Goal: Task Accomplishment & Management: Complete application form

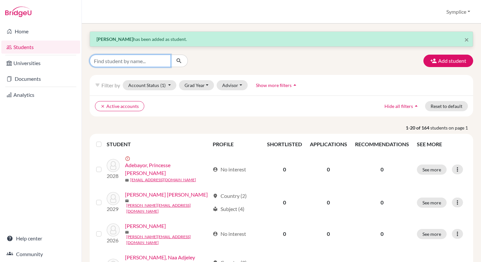
click at [153, 63] on input "Find student by name..." at bounding box center [130, 61] width 81 height 12
type input "[PERSON_NAME]"
click at [175, 63] on button "submit" at bounding box center [178, 61] width 17 height 12
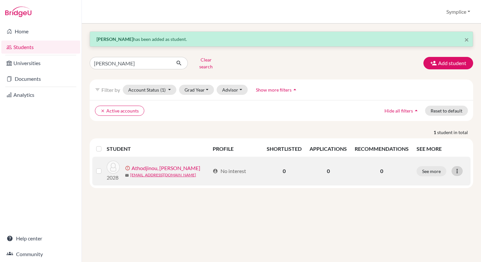
click at [457, 168] on icon at bounding box center [456, 171] width 7 height 7
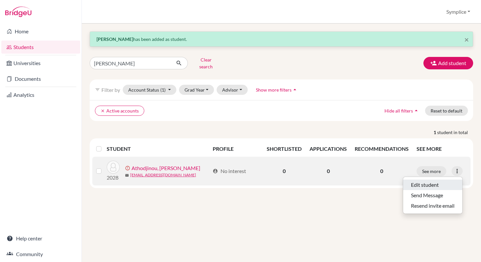
click at [432, 180] on button "Edit student" at bounding box center [432, 185] width 59 height 10
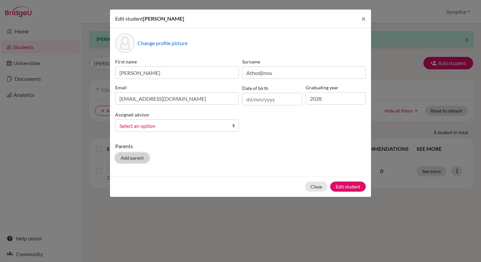
click at [137, 160] on button "Add parent" at bounding box center [132, 158] width 34 height 10
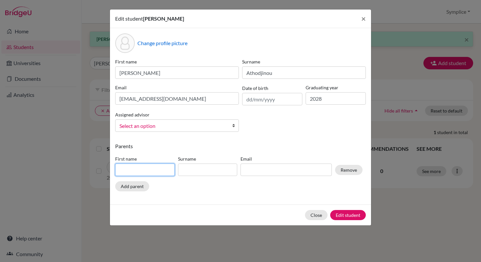
click at [138, 171] on input at bounding box center [145, 169] width 60 height 12
type input "Symplice Oscar"
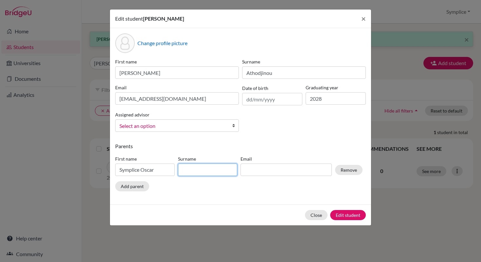
click at [190, 170] on input at bounding box center [208, 169] width 60 height 12
type input "Athodjinou"
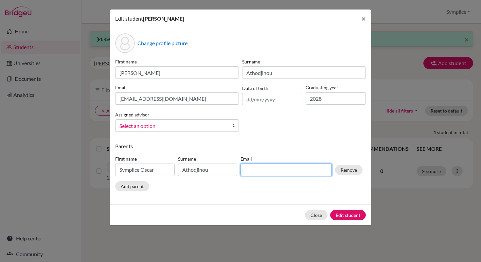
click at [252, 171] on input at bounding box center [285, 169] width 91 height 12
type input "athodjinou76@gmail.com"
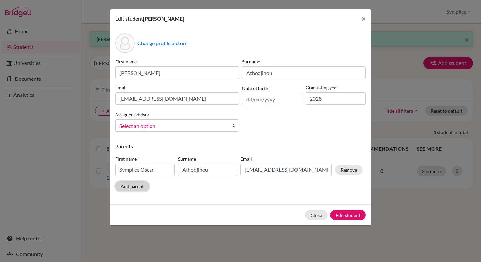
click at [133, 189] on button "Add parent" at bounding box center [132, 186] width 34 height 10
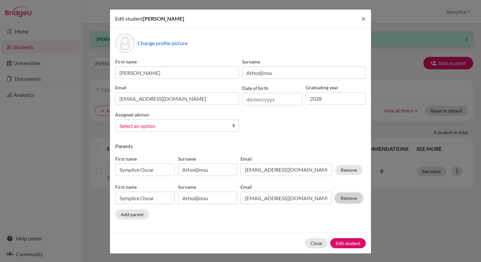
click at [344, 198] on button "Remove" at bounding box center [348, 198] width 27 height 10
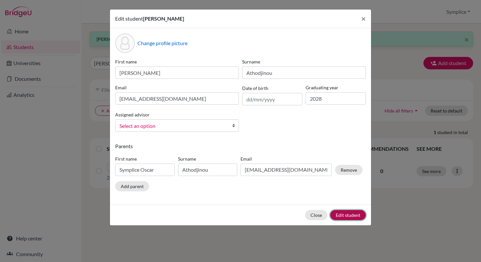
click at [355, 213] on button "Edit student" at bounding box center [348, 215] width 36 height 10
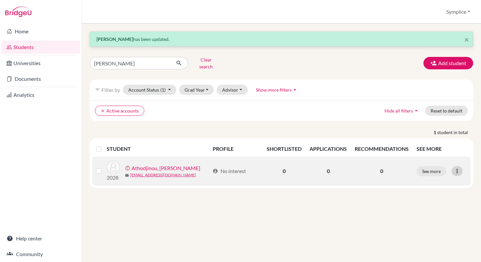
click at [458, 168] on icon at bounding box center [456, 171] width 7 height 7
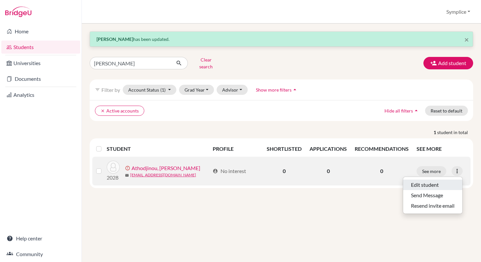
click at [427, 180] on button "Edit student" at bounding box center [432, 185] width 59 height 10
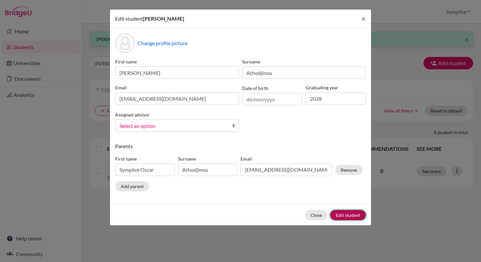
click at [342, 214] on button "Edit student" at bounding box center [348, 215] width 36 height 10
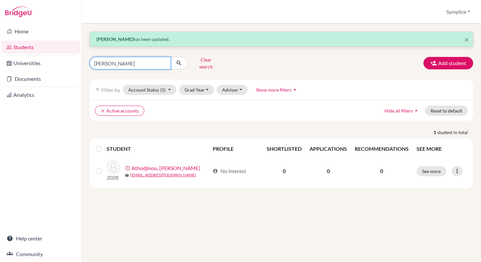
click at [117, 60] on input "[PERSON_NAME]" at bounding box center [130, 63] width 81 height 12
click at [165, 64] on input "[PERSON_NAME]" at bounding box center [130, 63] width 81 height 12
click at [164, 60] on input "[PERSON_NAME]" at bounding box center [130, 63] width 81 height 12
click at [31, 45] on link "Students" at bounding box center [40, 47] width 79 height 13
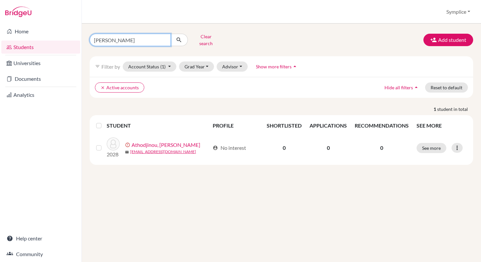
click at [123, 36] on input "[PERSON_NAME]" at bounding box center [130, 40] width 81 height 12
type input "n"
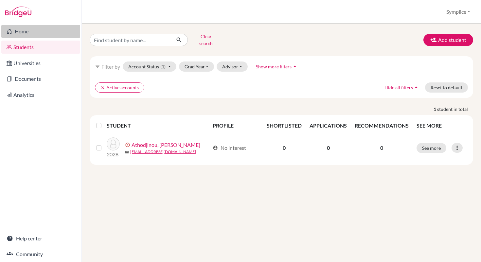
click at [24, 34] on link "Home" at bounding box center [40, 31] width 79 height 13
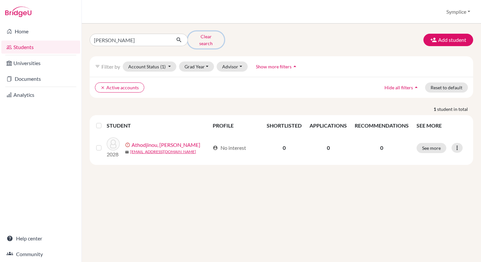
click at [209, 36] on button "Clear search" at bounding box center [206, 39] width 36 height 17
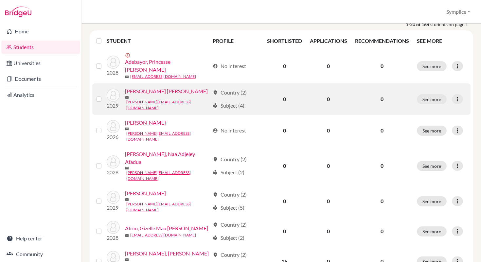
scroll to position [97, 0]
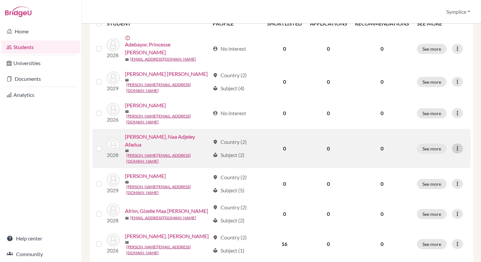
click at [457, 145] on icon at bounding box center [457, 148] width 7 height 7
click at [428, 152] on button "Edit student" at bounding box center [429, 151] width 52 height 10
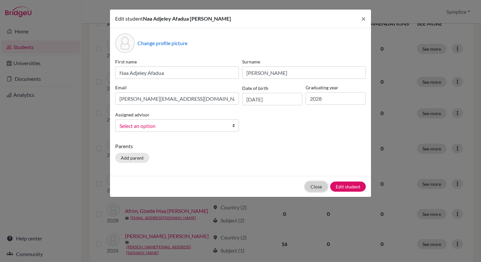
click at [321, 183] on button "Close" at bounding box center [316, 186] width 23 height 10
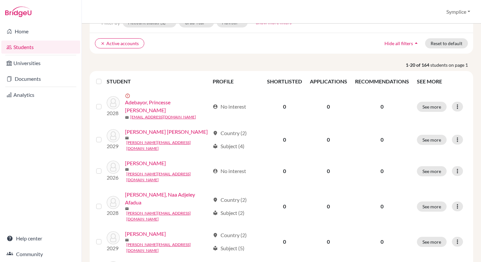
scroll to position [0, 0]
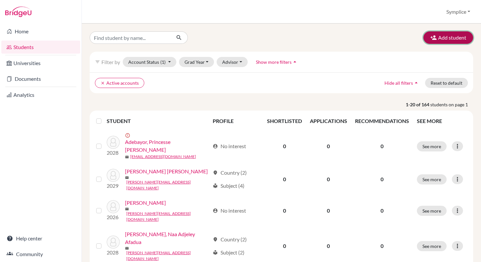
click at [444, 37] on button "Add student" at bounding box center [448, 37] width 50 height 12
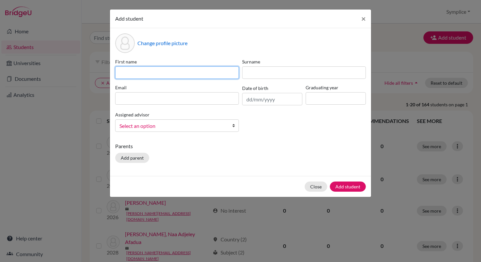
click at [175, 70] on input at bounding box center [177, 72] width 124 height 12
type input "Essam"
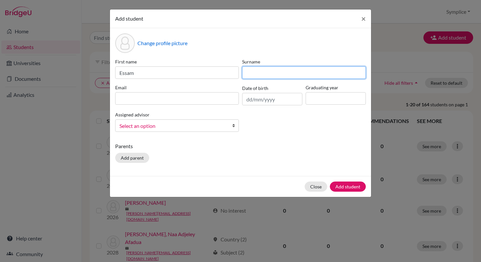
click at [250, 72] on input at bounding box center [304, 72] width 124 height 12
type input "Al Assaad"
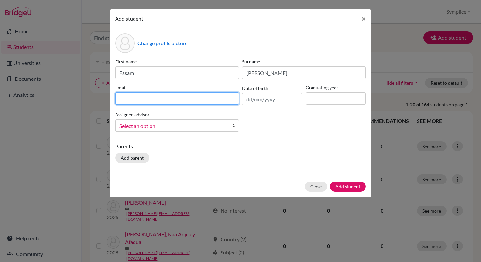
click at [156, 96] on input at bounding box center [177, 98] width 124 height 12
click at [138, 102] on input at bounding box center [177, 98] width 124 height 12
type input "e.elassaad@aris.edu.gh"
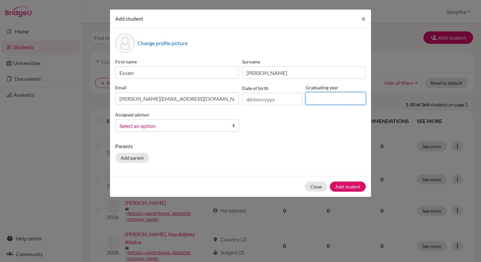
click at [330, 101] on input at bounding box center [335, 98] width 60 height 12
type input "2028"
click at [355, 186] on button "Add student" at bounding box center [348, 186] width 36 height 10
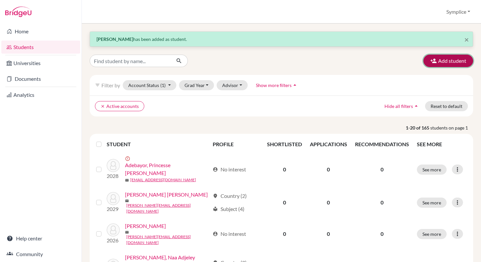
click at [451, 63] on button "Add student" at bounding box center [448, 61] width 50 height 12
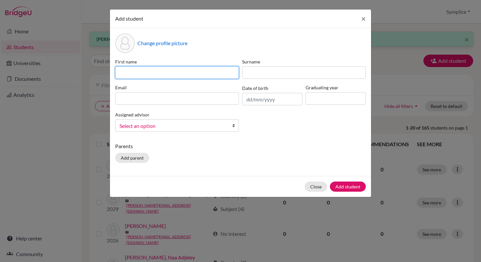
click at [187, 68] on input at bounding box center [177, 72] width 124 height 12
type input "Kwesi"
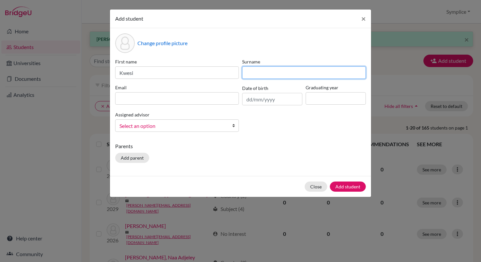
click at [258, 69] on input at bounding box center [304, 72] width 124 height 12
type input "Amoafo-Yeboah"
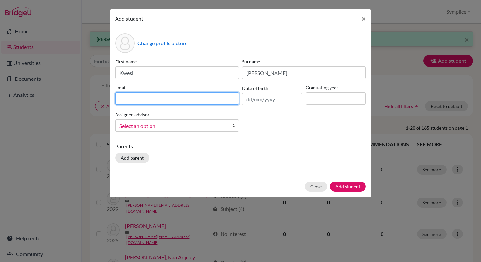
click at [141, 100] on input at bounding box center [177, 98] width 124 height 12
type input "k.amoafo-yeboah@aris.edu.gh"
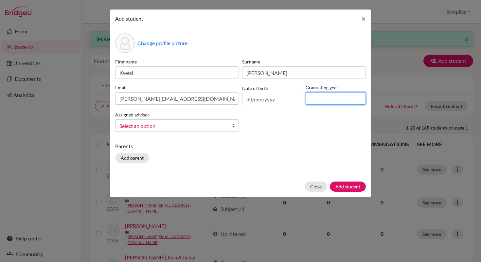
click at [329, 98] on input at bounding box center [335, 98] width 60 height 12
type input "2028"
click at [348, 185] on button "Add student" at bounding box center [348, 186] width 36 height 10
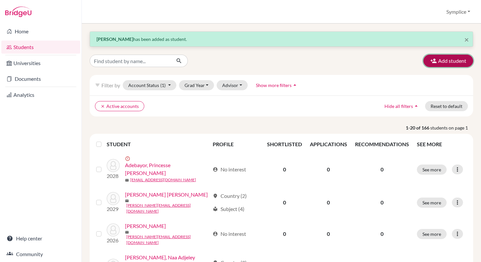
click at [448, 61] on button "Add student" at bounding box center [448, 61] width 50 height 12
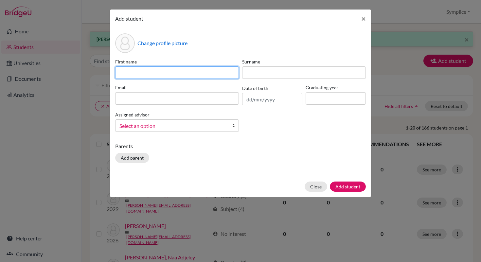
click at [167, 74] on input at bounding box center [177, 72] width 124 height 12
type input "Adansi Amankwah"
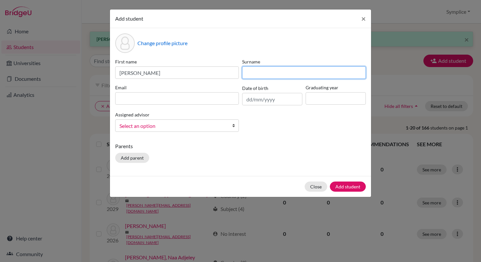
click at [256, 74] on input at bounding box center [304, 72] width 124 height 12
type input "Amoateng"
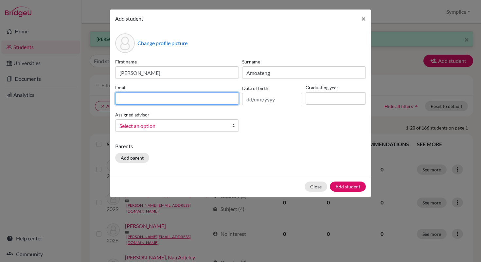
click at [154, 96] on input at bounding box center [177, 98] width 124 height 12
type input "ad.amoateng@aris.edu.gh"
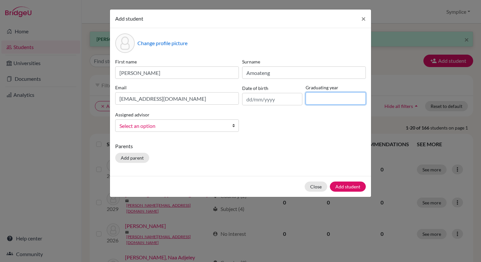
click at [324, 102] on input at bounding box center [335, 98] width 60 height 12
type input "2028"
click at [349, 186] on button "Add student" at bounding box center [348, 186] width 36 height 10
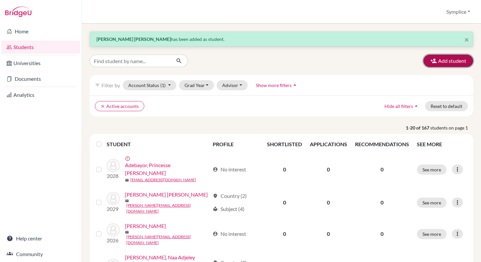
click at [453, 61] on button "Add student" at bounding box center [448, 61] width 50 height 12
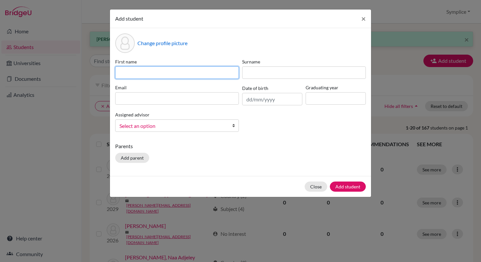
click at [183, 75] on input at bounding box center [177, 72] width 124 height 12
type input "Hovig"
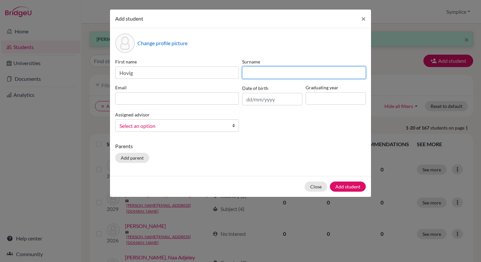
click at [263, 71] on input at bounding box center [304, 72] width 124 height 12
type input "Andizian"
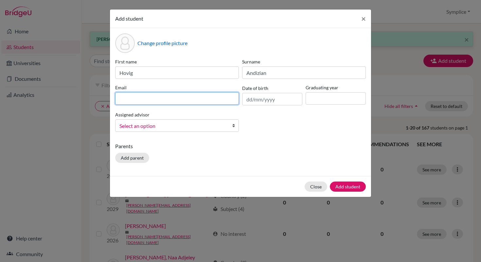
click at [146, 96] on input at bounding box center [177, 98] width 124 height 12
type input "h.andizian@aris.edu.gh"
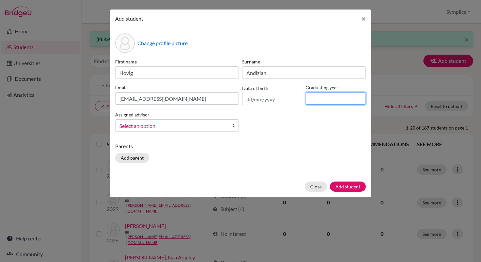
click at [316, 99] on input at bounding box center [335, 98] width 60 height 12
type input "2028"
click at [349, 187] on button "Add student" at bounding box center [348, 186] width 36 height 10
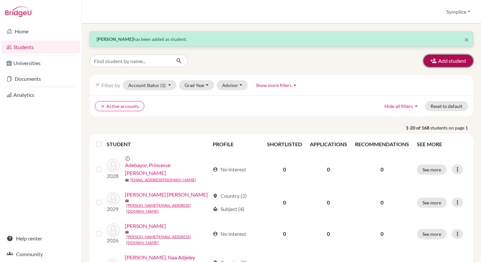
click at [449, 65] on button "Add student" at bounding box center [448, 61] width 50 height 12
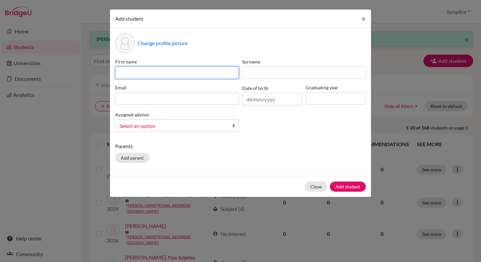
click at [208, 74] on input at bounding box center [177, 72] width 124 height 12
type input "Nevaeh Osei"
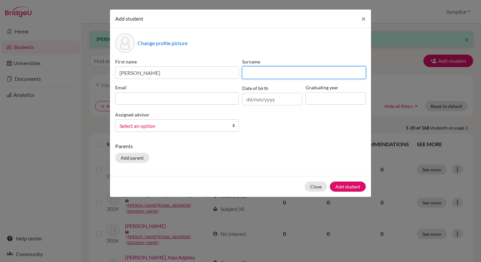
click at [282, 77] on input at bounding box center [304, 72] width 124 height 12
type input "Bonsu"
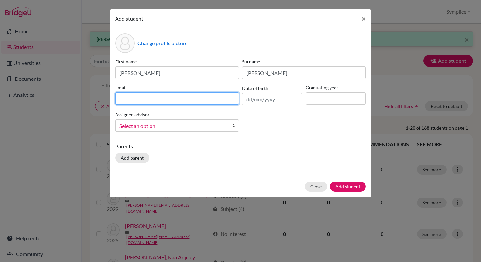
click at [174, 100] on input at bounding box center [177, 98] width 124 height 12
type input "n.bonsu@aris.edu.gh"
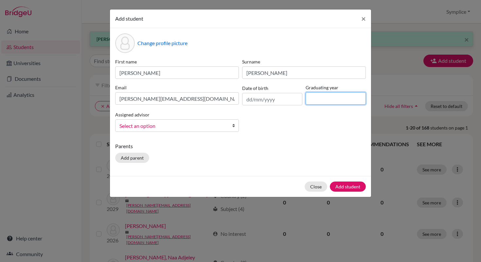
click at [319, 100] on input at bounding box center [335, 98] width 60 height 12
type input "2028"
click at [345, 185] on button "Add student" at bounding box center [348, 186] width 36 height 10
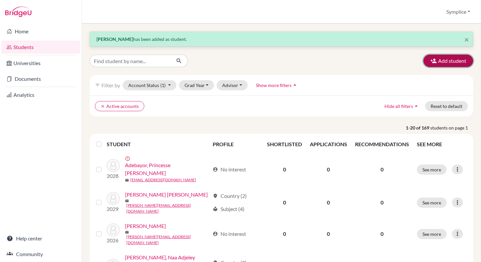
click at [438, 62] on button "Add student" at bounding box center [448, 61] width 50 height 12
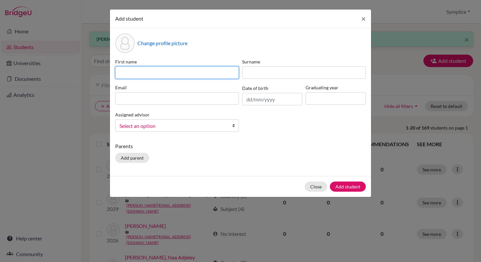
click at [195, 74] on input at bounding box center [177, 72] width 124 height 12
type input "Mohammad"
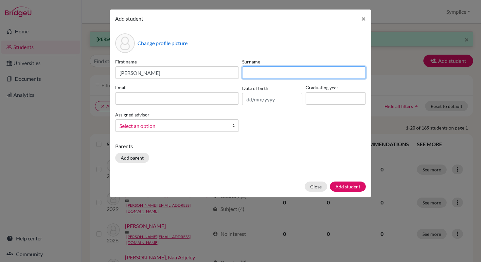
click at [264, 71] on input at bounding box center [304, 72] width 124 height 12
type input "Ebadi"
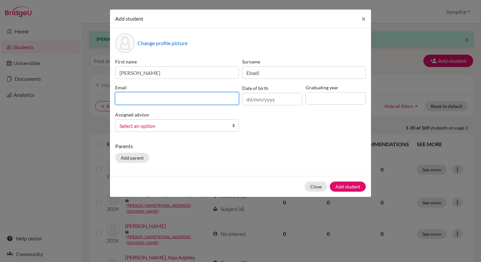
click at [167, 99] on input at bounding box center [177, 98] width 124 height 12
type input "m.ebadi@aris.edu.gh"
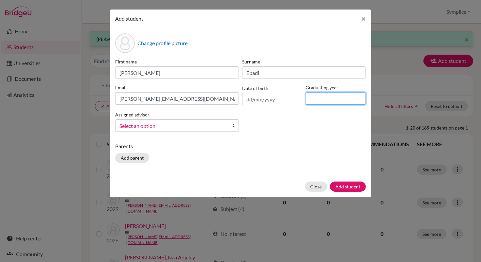
click at [314, 100] on input at bounding box center [335, 98] width 60 height 12
type input "2028"
click at [343, 184] on button "Add student" at bounding box center [348, 186] width 36 height 10
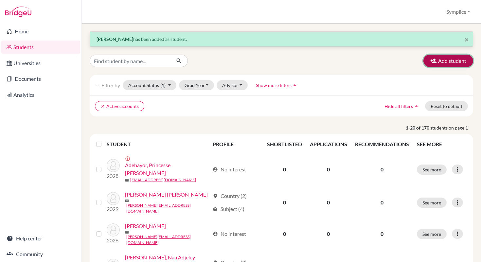
click at [447, 58] on button "Add student" at bounding box center [448, 61] width 50 height 12
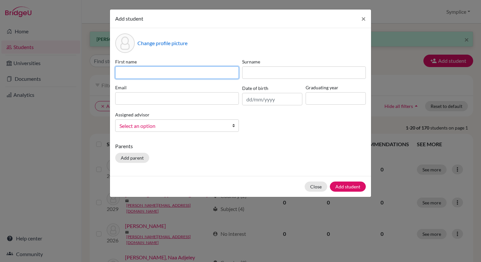
click at [162, 69] on input at bounding box center [177, 72] width 124 height 12
type input "Ayman Rabeh"
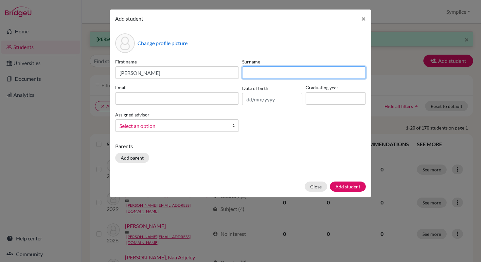
click at [255, 72] on input at bounding box center [304, 72] width 124 height 12
type input "El-Eter"
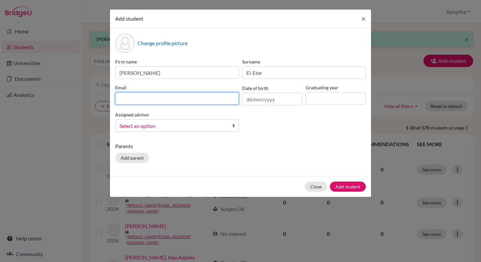
click at [148, 101] on input at bounding box center [177, 98] width 124 height 12
type input "ar.el-eter@aris.edu.gh"
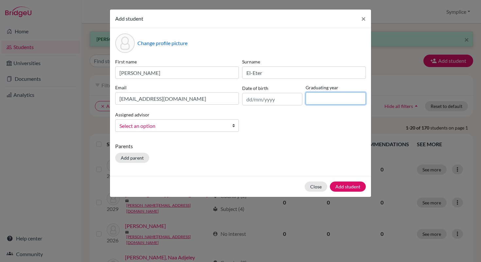
click at [320, 98] on input at bounding box center [335, 98] width 60 height 12
type input "2028"
click at [348, 184] on button "Add student" at bounding box center [348, 186] width 36 height 10
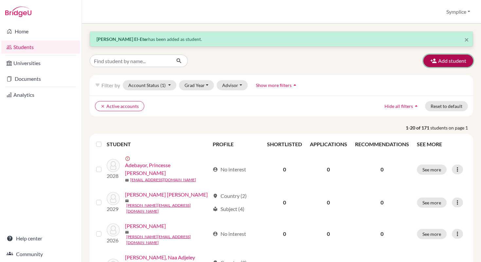
click at [447, 62] on button "Add student" at bounding box center [448, 61] width 50 height 12
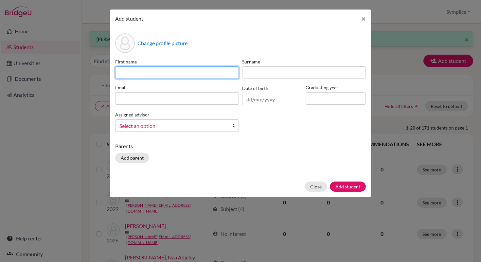
click at [193, 73] on input at bounding box center [177, 72] width 124 height 12
type input "Lynn"
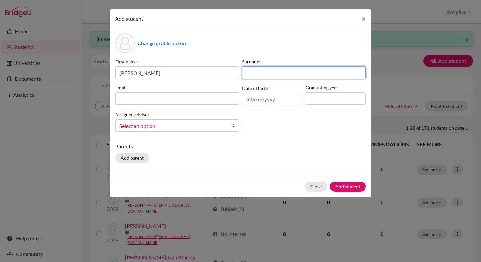
click at [265, 73] on input at bounding box center [304, 72] width 124 height 12
type input "Fares"
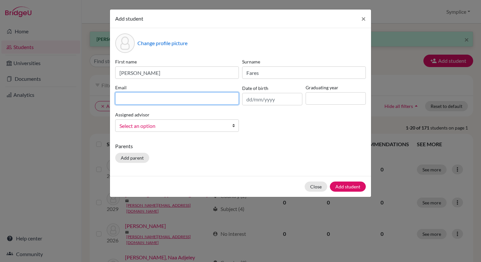
click at [168, 100] on input at bounding box center [177, 98] width 124 height 12
type input "l.fares@aris.edu.gh"
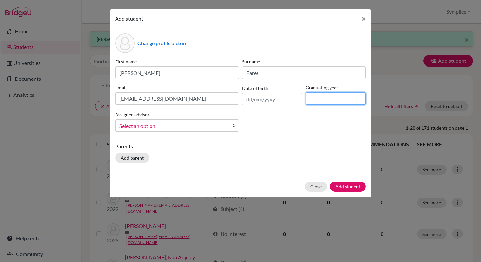
click at [316, 99] on input at bounding box center [335, 98] width 60 height 12
type input "2028"
click at [345, 186] on button "Add student" at bounding box center [348, 186] width 36 height 10
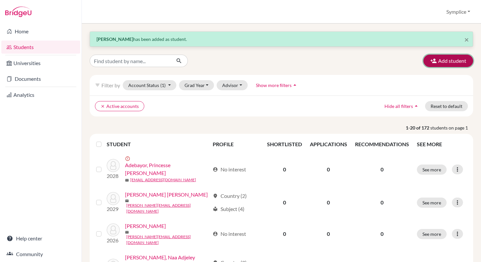
click at [449, 62] on button "Add student" at bounding box center [448, 61] width 50 height 12
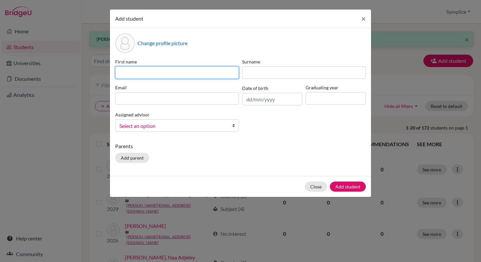
click at [172, 75] on input at bounding box center [177, 72] width 124 height 12
type input "Amalia"
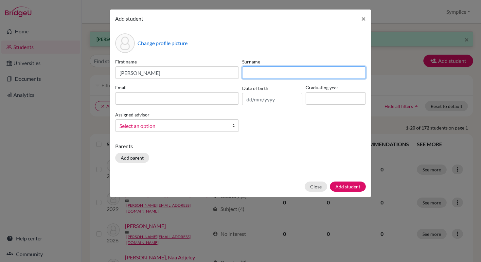
click at [255, 74] on input at bounding box center [304, 72] width 124 height 12
type input "Fattal"
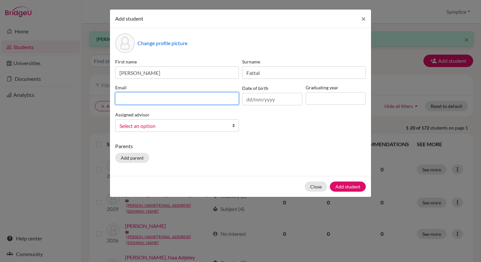
click at [153, 102] on input at bounding box center [177, 98] width 124 height 12
type input "a.fattal@aris.edu.gh"
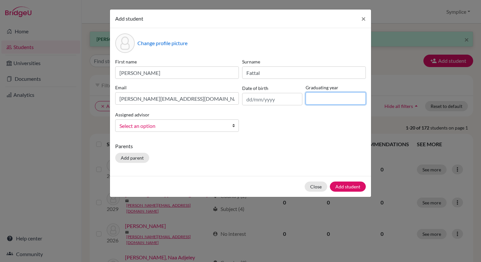
click at [312, 102] on input at bounding box center [335, 98] width 60 height 12
type input "2028"
click at [351, 184] on button "Add student" at bounding box center [348, 186] width 36 height 10
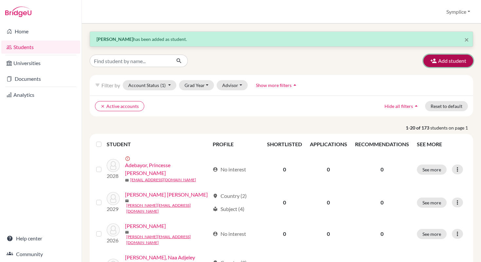
click at [440, 65] on button "Add student" at bounding box center [448, 61] width 50 height 12
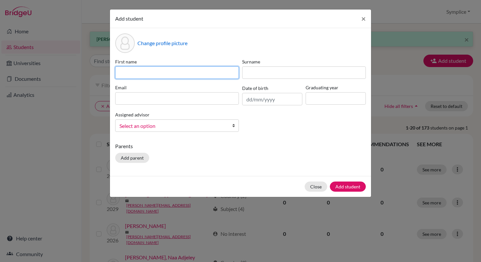
click at [215, 72] on input at bounding box center [177, 72] width 124 height 12
type input "Mallak"
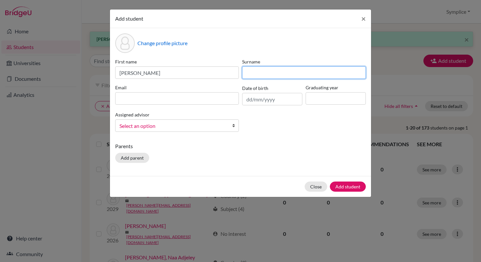
click at [288, 76] on input at bounding box center [304, 72] width 124 height 12
type input "Fawzy"
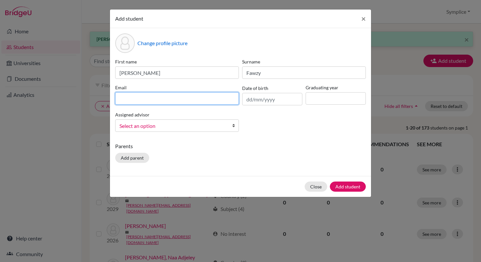
click at [185, 101] on input at bounding box center [177, 98] width 124 height 12
type input "m.fawzy@aris.edu.gh"
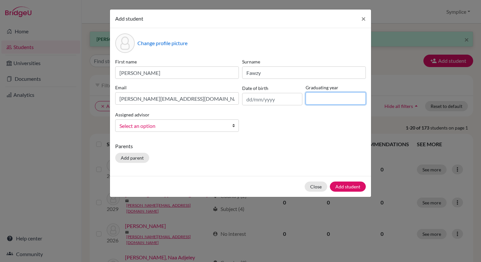
click at [313, 101] on input at bounding box center [335, 98] width 60 height 12
type input "2028"
click at [347, 185] on button "Add student" at bounding box center [348, 186] width 36 height 10
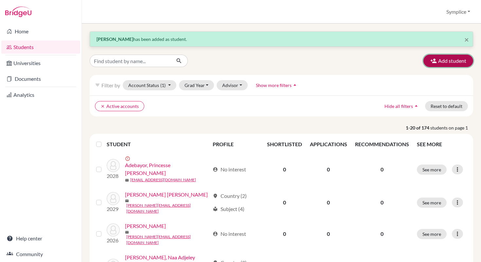
click at [442, 63] on button "Add student" at bounding box center [448, 61] width 50 height 12
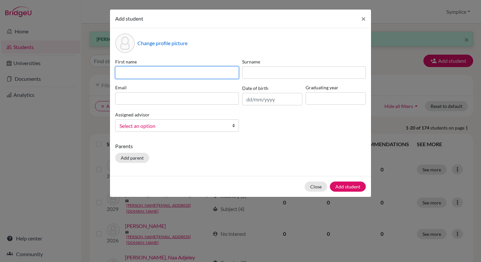
click at [213, 74] on input at bounding box center [177, 72] width 124 height 12
type input "Sama"
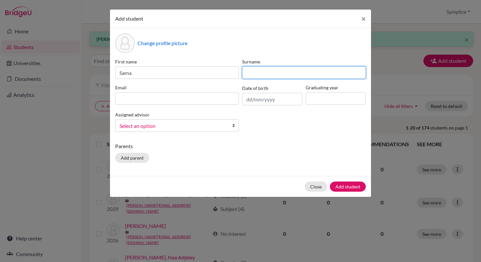
click at [277, 68] on input at bounding box center [304, 72] width 124 height 12
type input "Halawi"
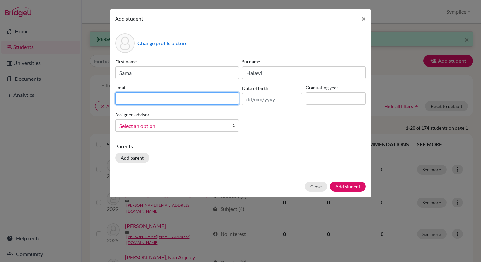
click at [153, 101] on input at bounding box center [177, 98] width 124 height 12
type input "s.halawi@aris.edu.gh"
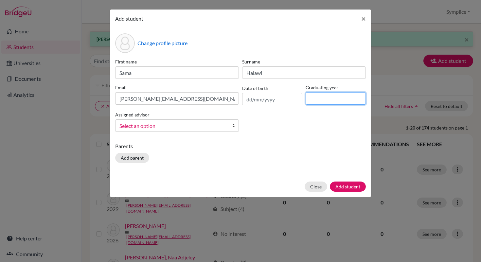
click at [323, 101] on input at bounding box center [335, 98] width 60 height 12
type input "2028"
click at [349, 184] on button "Add student" at bounding box center [348, 186] width 36 height 10
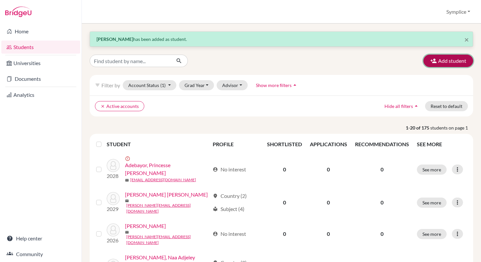
click at [454, 63] on button "Add student" at bounding box center [448, 61] width 50 height 12
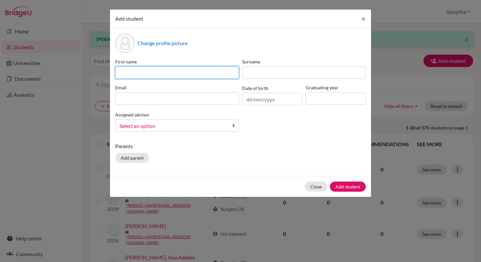
click at [181, 76] on input at bounding box center [177, 72] width 124 height 12
type input "Sara"
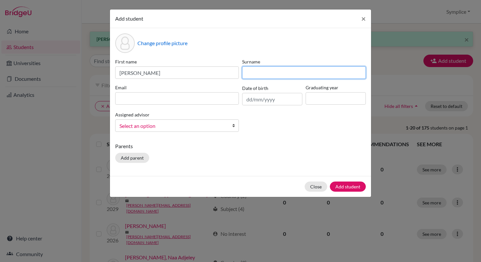
click at [255, 71] on input at bounding box center [304, 72] width 124 height 12
type input "Haroun"
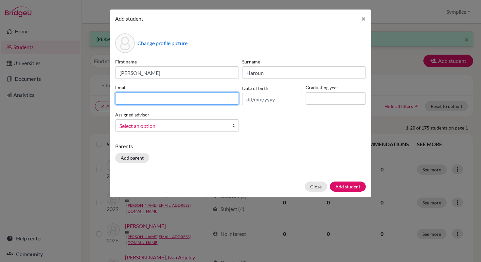
click at [133, 100] on input at bounding box center [177, 98] width 124 height 12
type input "s.haroun@aris.edu.gh"
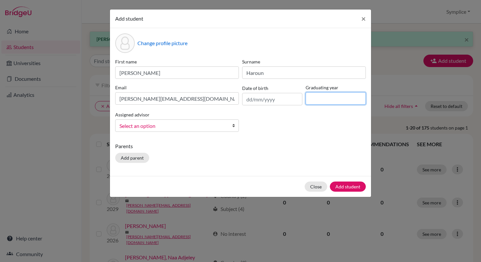
click at [313, 99] on input at bounding box center [335, 98] width 60 height 12
type input "2028"
click at [347, 184] on button "Add student" at bounding box center [348, 186] width 36 height 10
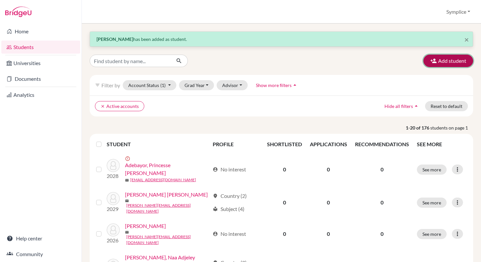
click at [450, 64] on button "Add student" at bounding box center [448, 61] width 50 height 12
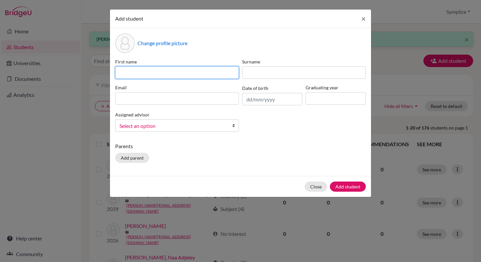
click at [167, 73] on input at bounding box center [177, 72] width 124 height 12
type input "Gabriella Ogechi"
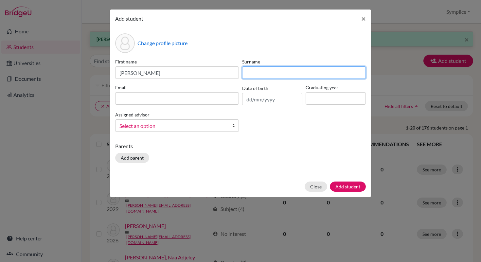
click at [251, 72] on input at bounding box center [304, 72] width 124 height 12
type input "Iloanya"
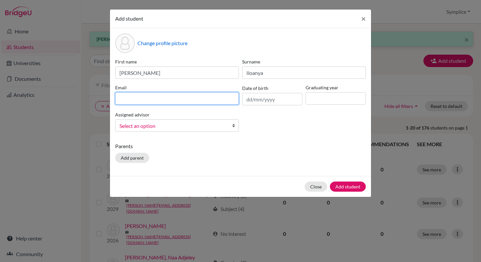
click at [147, 99] on input at bounding box center [177, 98] width 124 height 12
type input "g.iloanya@aris.edu.gh"
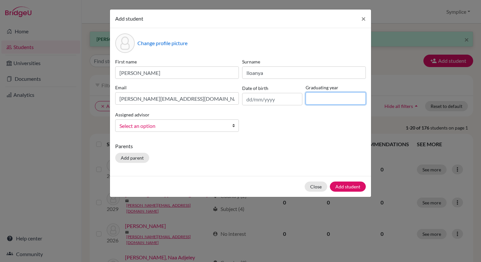
click at [325, 97] on input at bounding box center [335, 98] width 60 height 12
type input "2028"
click at [350, 187] on button "Add student" at bounding box center [348, 186] width 36 height 10
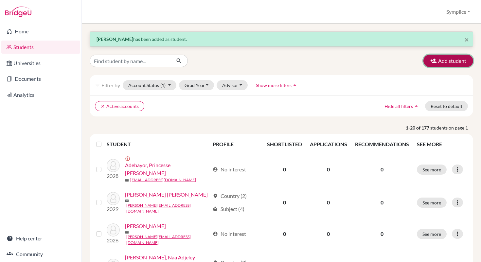
click at [450, 61] on button "Add student" at bounding box center [448, 61] width 50 height 12
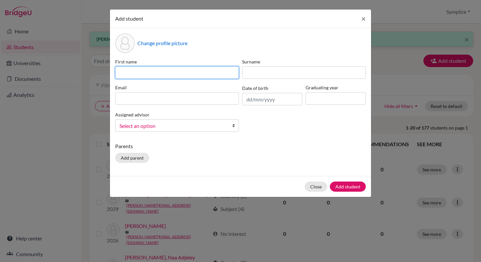
click at [171, 75] on input at bounding box center [177, 72] width 124 height 12
type input "Isma Temisan"
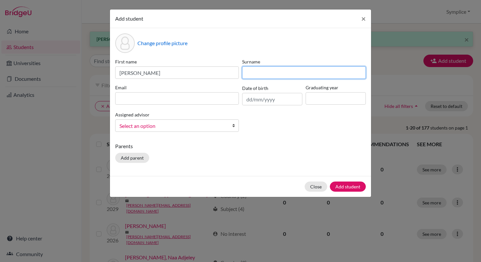
click at [256, 73] on input at bounding box center [304, 72] width 124 height 12
type input "Lawanson"
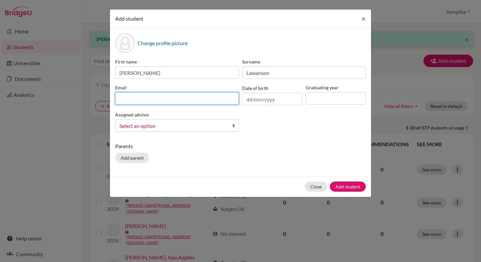
click at [159, 96] on input at bounding box center [177, 98] width 124 height 12
type input "is.lawanson@aris.edu.gh"
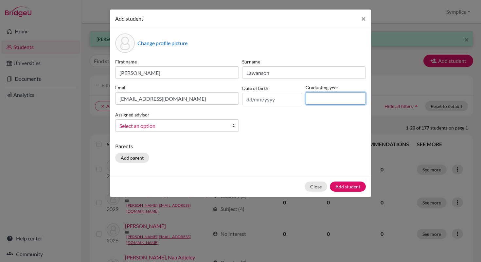
click at [317, 98] on input at bounding box center [335, 98] width 60 height 12
type input "2028"
click at [348, 187] on button "Add student" at bounding box center [348, 186] width 36 height 10
